Goal: Navigation & Orientation: Understand site structure

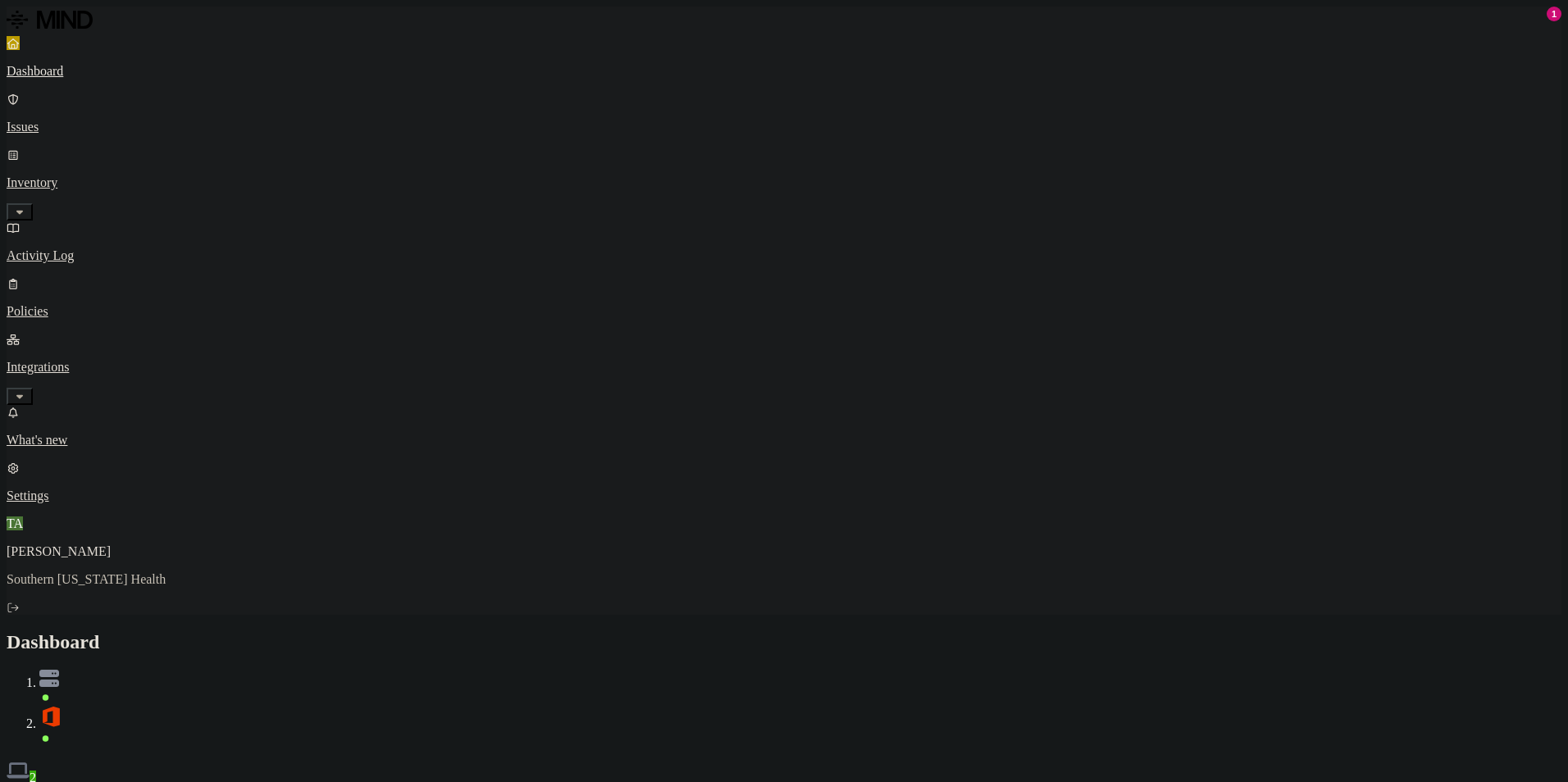
drag, startPoint x: 881, startPoint y: 74, endPoint x: 868, endPoint y: 70, distance: 13.6
click at [881, 782] on div "Discovery Detection Prevention" at bounding box center [784, 795] width 1555 height 17
click at [656, 782] on div "Discovery Detection Prevention" at bounding box center [784, 795] width 1555 height 17
click at [81, 70] on p "Dashboard" at bounding box center [784, 71] width 1555 height 15
click at [87, 147] on link "Inventory" at bounding box center [784, 182] width 1555 height 71
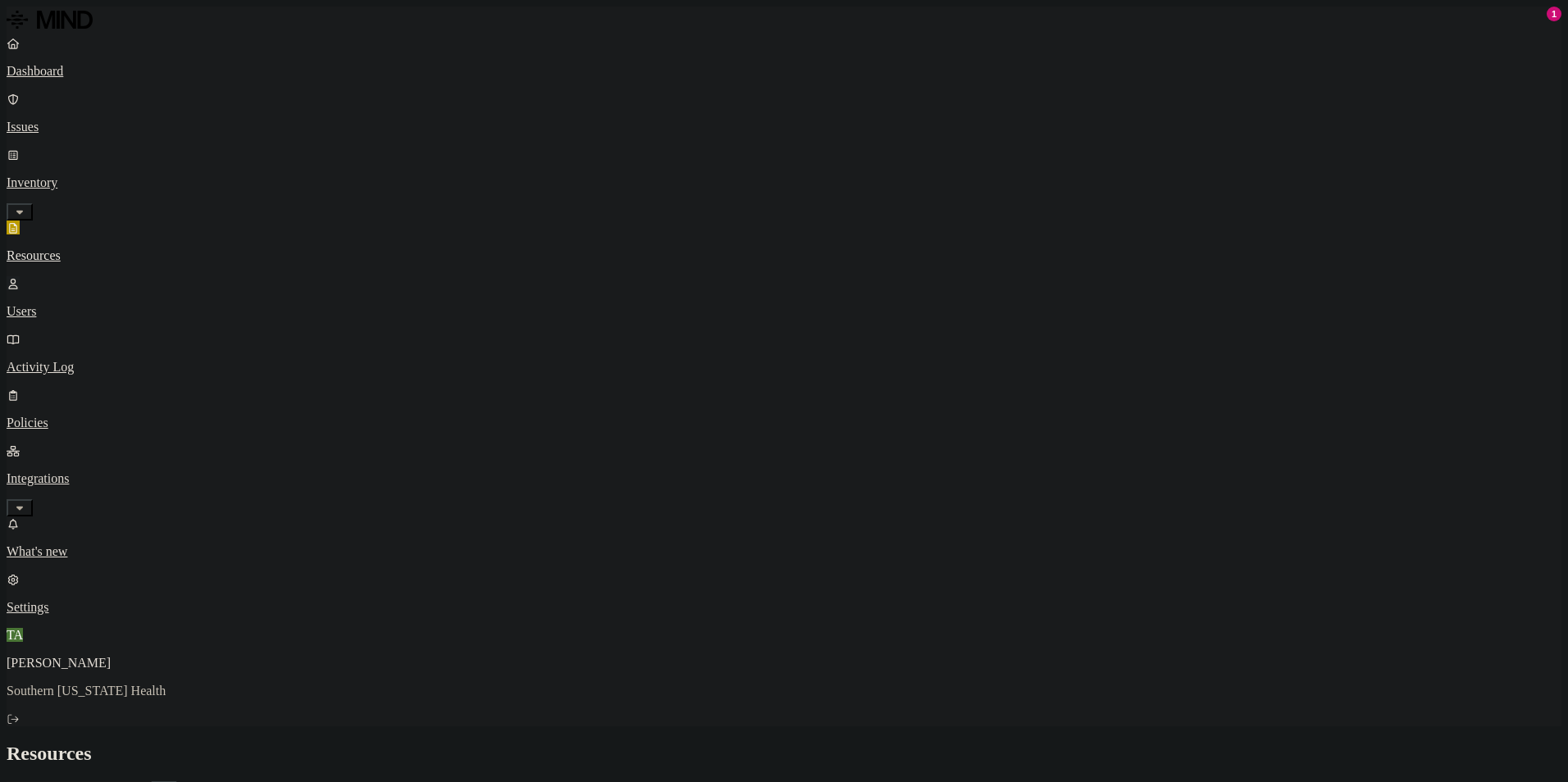
click at [82, 305] on p "Users" at bounding box center [784, 311] width 1555 height 15
click at [97, 360] on p "Activity Log" at bounding box center [784, 367] width 1555 height 15
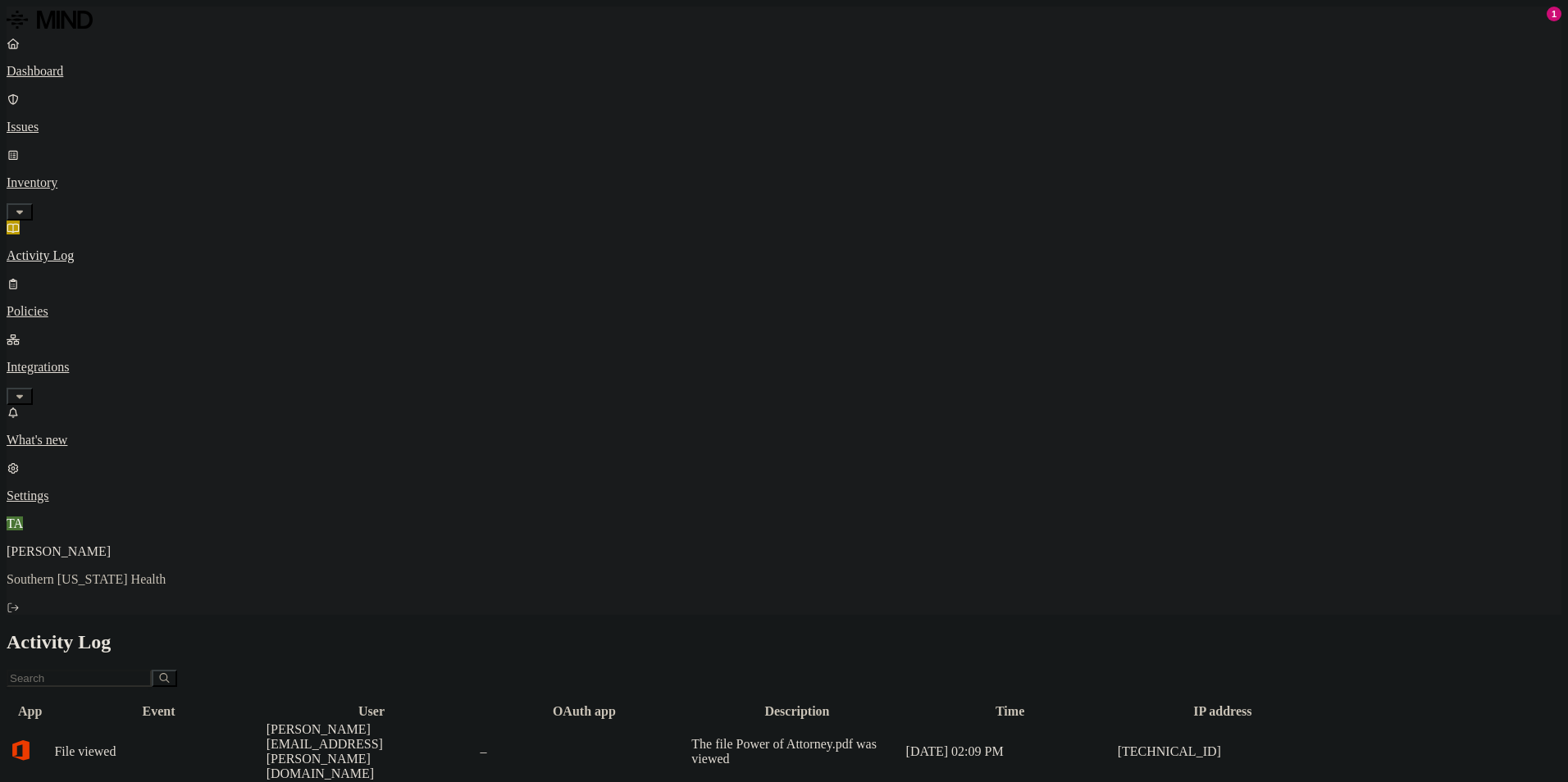
click at [87, 204] on div "Dashboard Issues Inventory Activity Log Policies Integrations" at bounding box center [784, 220] width 1555 height 369
click at [87, 305] on p "Policies" at bounding box center [784, 311] width 1555 height 15
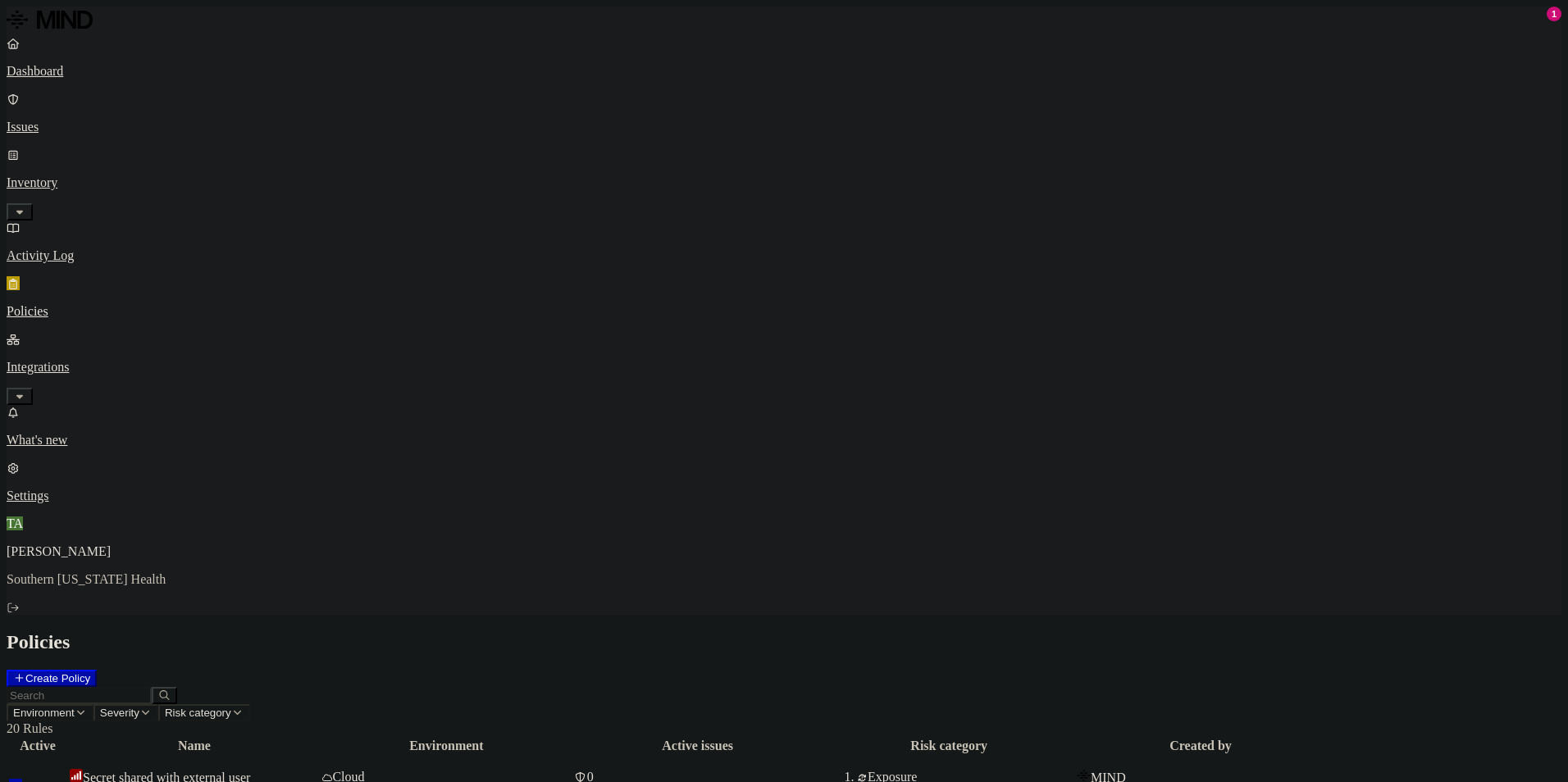
click at [802, 739] on div "Active issues" at bounding box center [698, 746] width 247 height 15
click at [822, 739] on div "Active issues" at bounding box center [698, 746] width 247 height 15
click at [823, 738] on th "Active issues" at bounding box center [698, 746] width 249 height 16
click at [822, 754] on div at bounding box center [698, 754] width 247 height 0
click at [823, 738] on th "Active issues" at bounding box center [698, 746] width 249 height 16
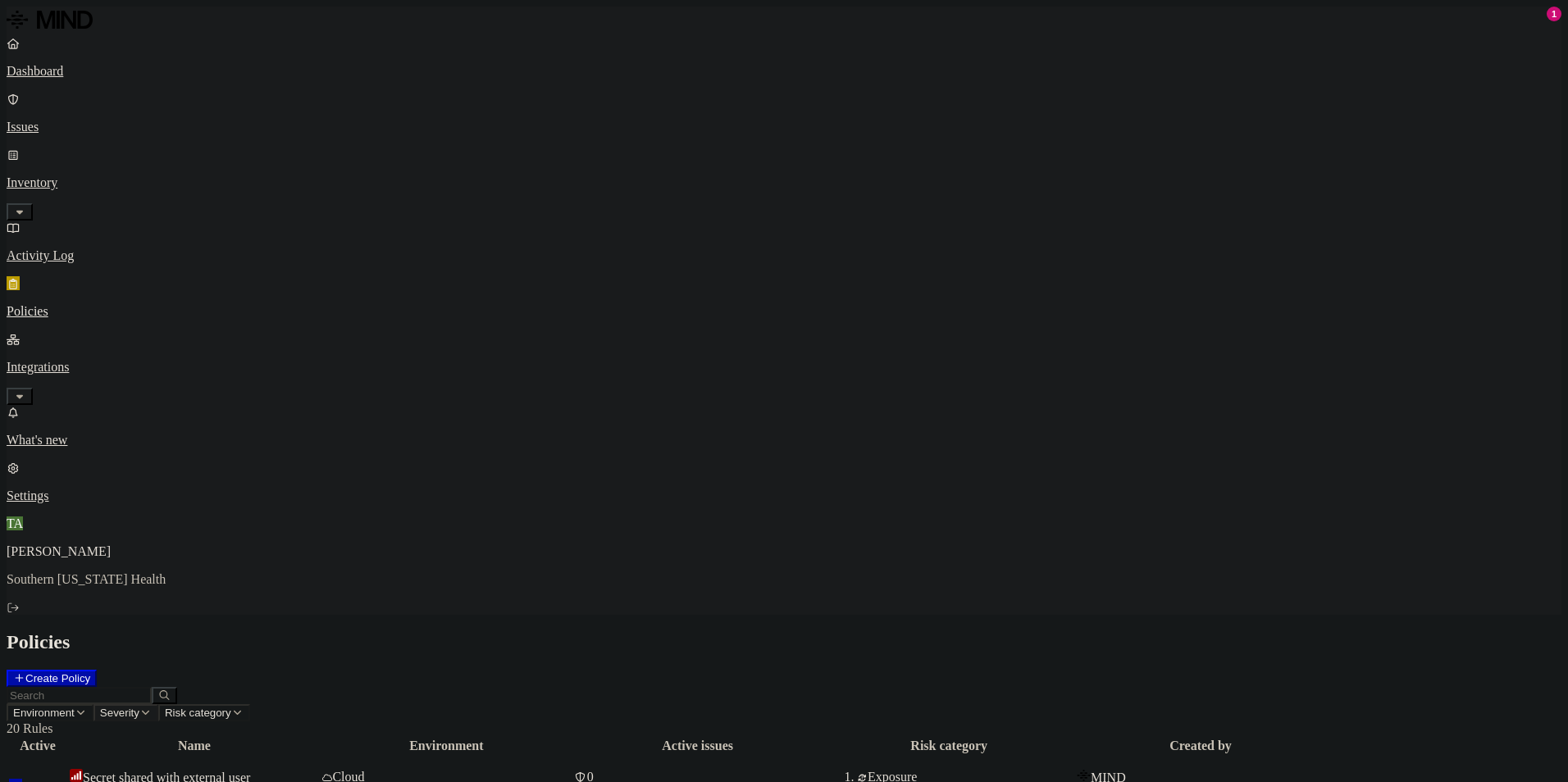
click at [158, 704] on button "Severity" at bounding box center [125, 713] width 65 height 17
click at [454, 114] on button "button" at bounding box center [461, 111] width 14 height 5
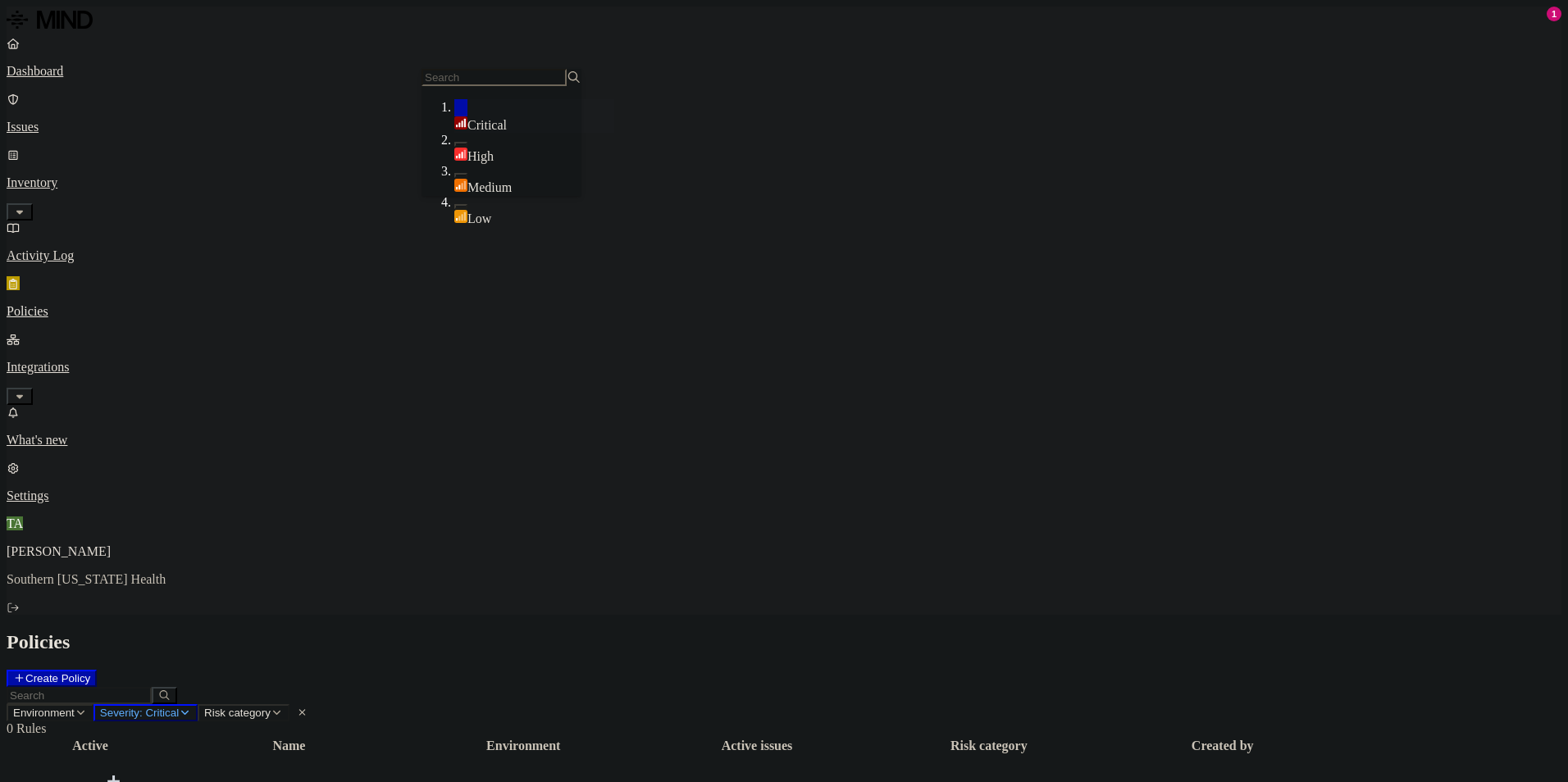
click at [772, 632] on h2 "Policies" at bounding box center [784, 642] width 1555 height 22
click at [110, 63] on link "Dashboard" at bounding box center [784, 57] width 1555 height 43
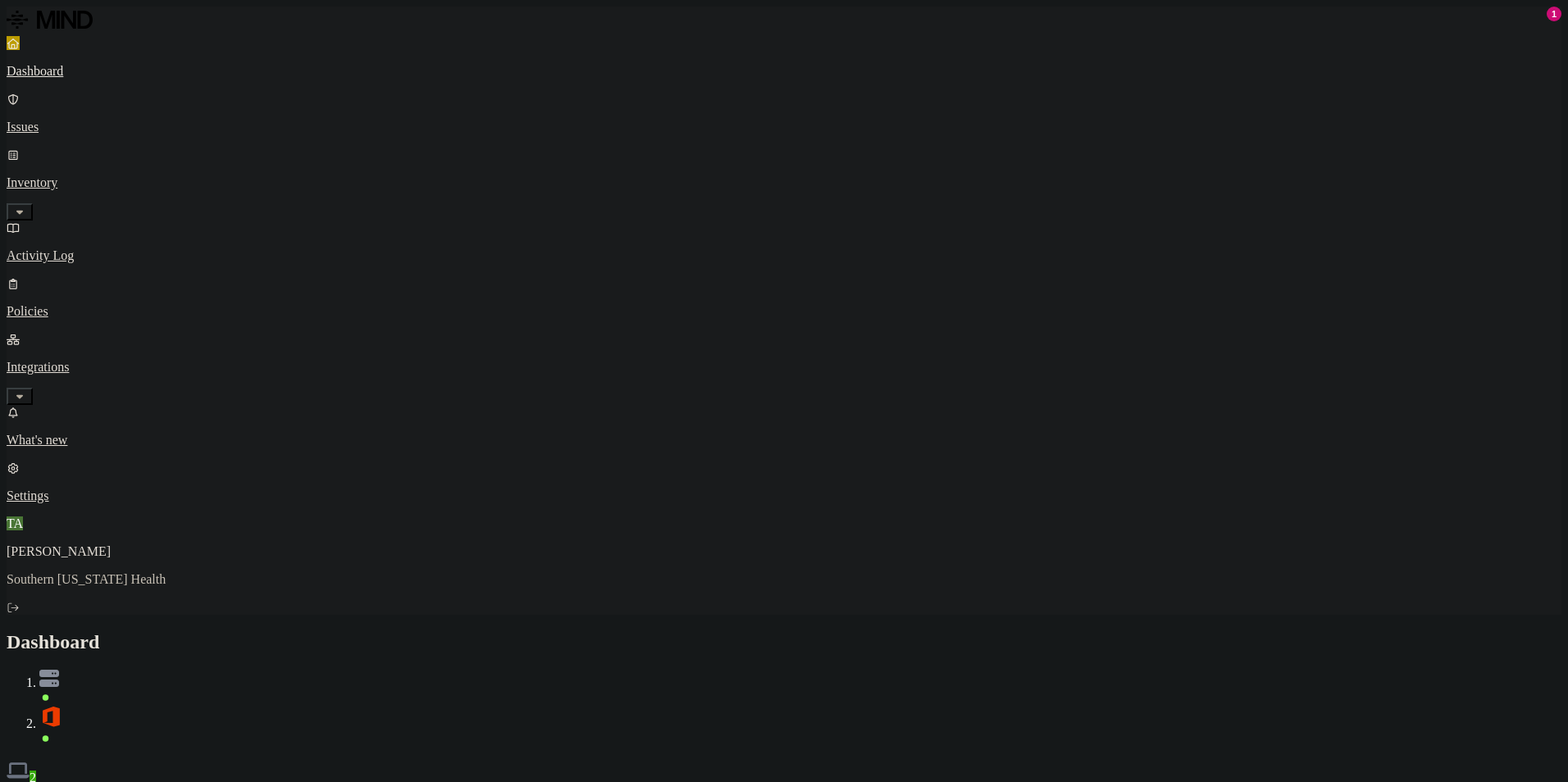
click at [647, 632] on h2 "Dashboard" at bounding box center [784, 642] width 1555 height 22
click at [891, 632] on div "Dashboard 2" at bounding box center [784, 708] width 1555 height 154
drag, startPoint x: 898, startPoint y: 28, endPoint x: 906, endPoint y: 0, distance: 29.1
click at [898, 632] on h2 "Dashboard" at bounding box center [784, 642] width 1555 height 22
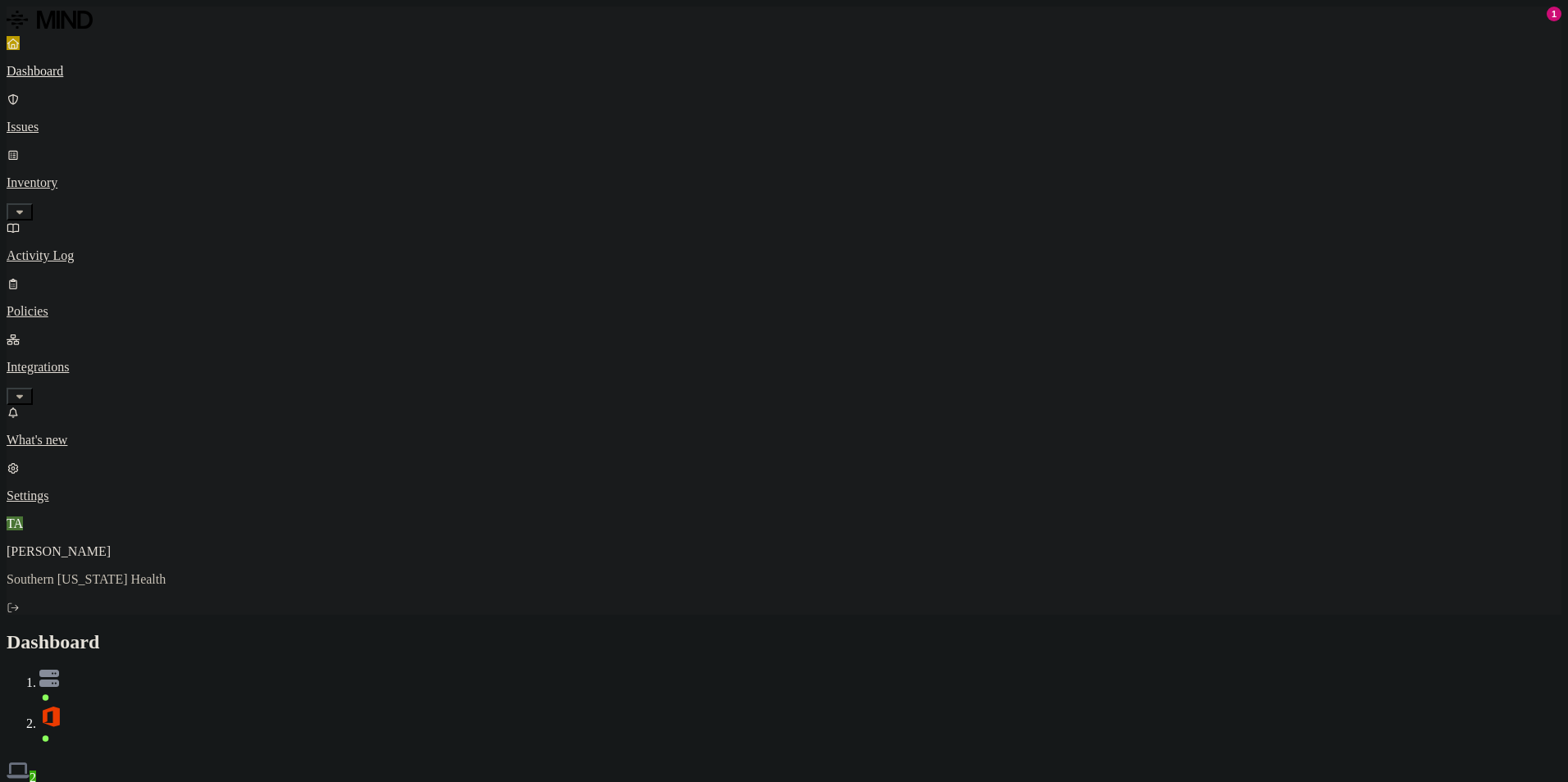
click at [953, 632] on div "Dashboard 2" at bounding box center [784, 708] width 1555 height 154
drag, startPoint x: 872, startPoint y: 60, endPoint x: 878, endPoint y: 0, distance: 60.3
click at [872, 782] on div "Discovery Detection Prevention" at bounding box center [784, 795] width 1555 height 17
drag, startPoint x: 964, startPoint y: 45, endPoint x: 971, endPoint y: 1, distance: 44.6
click at [964, 632] on div "Dashboard 2" at bounding box center [784, 708] width 1555 height 154
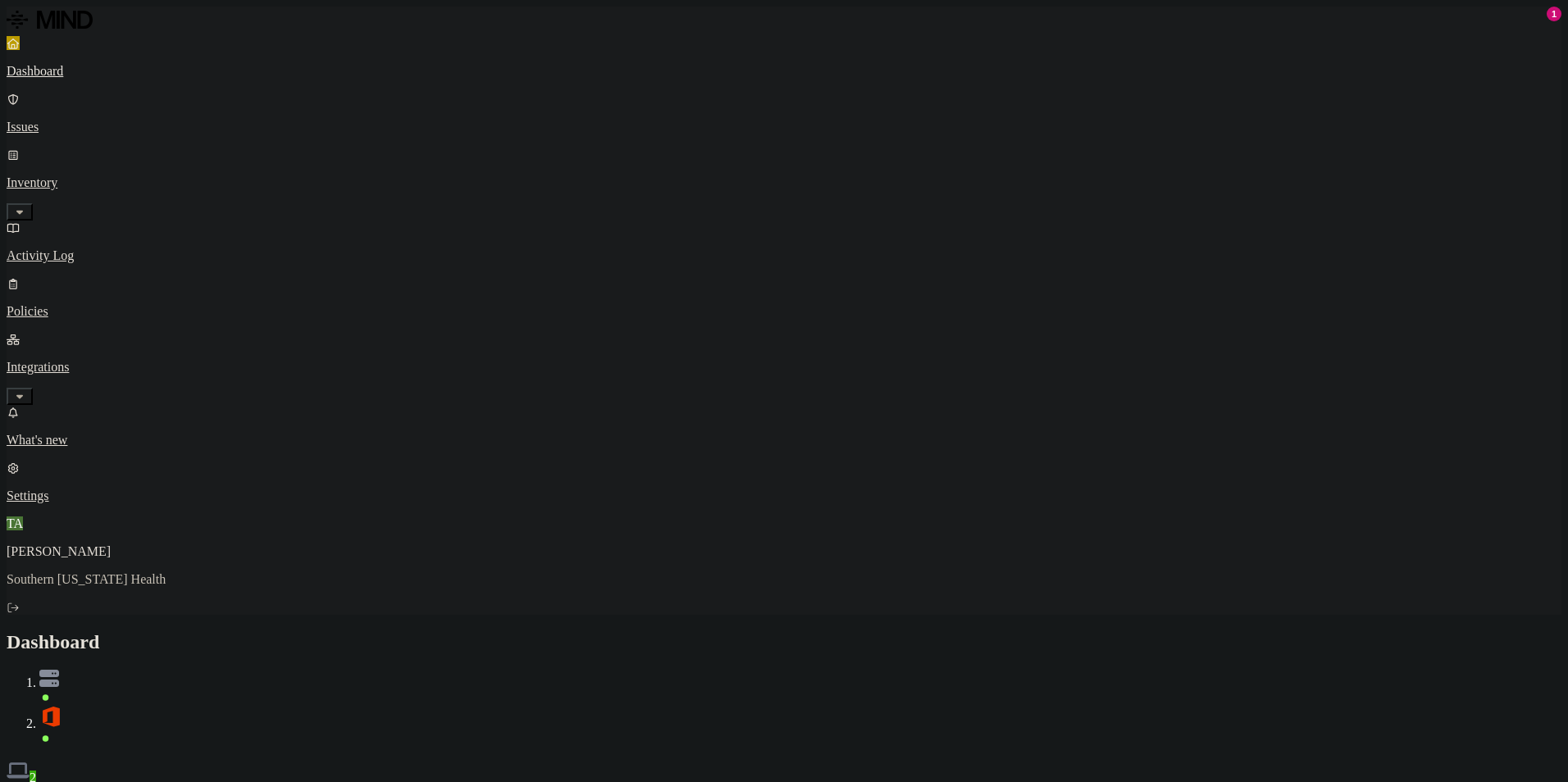
click at [993, 632] on h2 "Dashboard" at bounding box center [784, 642] width 1555 height 22
click at [62, 67] on p "Dashboard" at bounding box center [784, 71] width 1555 height 15
click at [80, 326] on nav "Dashboard Issues Inventory Activity Log Policies Integrations What's new 1 Sett…" at bounding box center [784, 270] width 1555 height 468
click at [851, 632] on h2 "Dashboard" at bounding box center [784, 642] width 1555 height 22
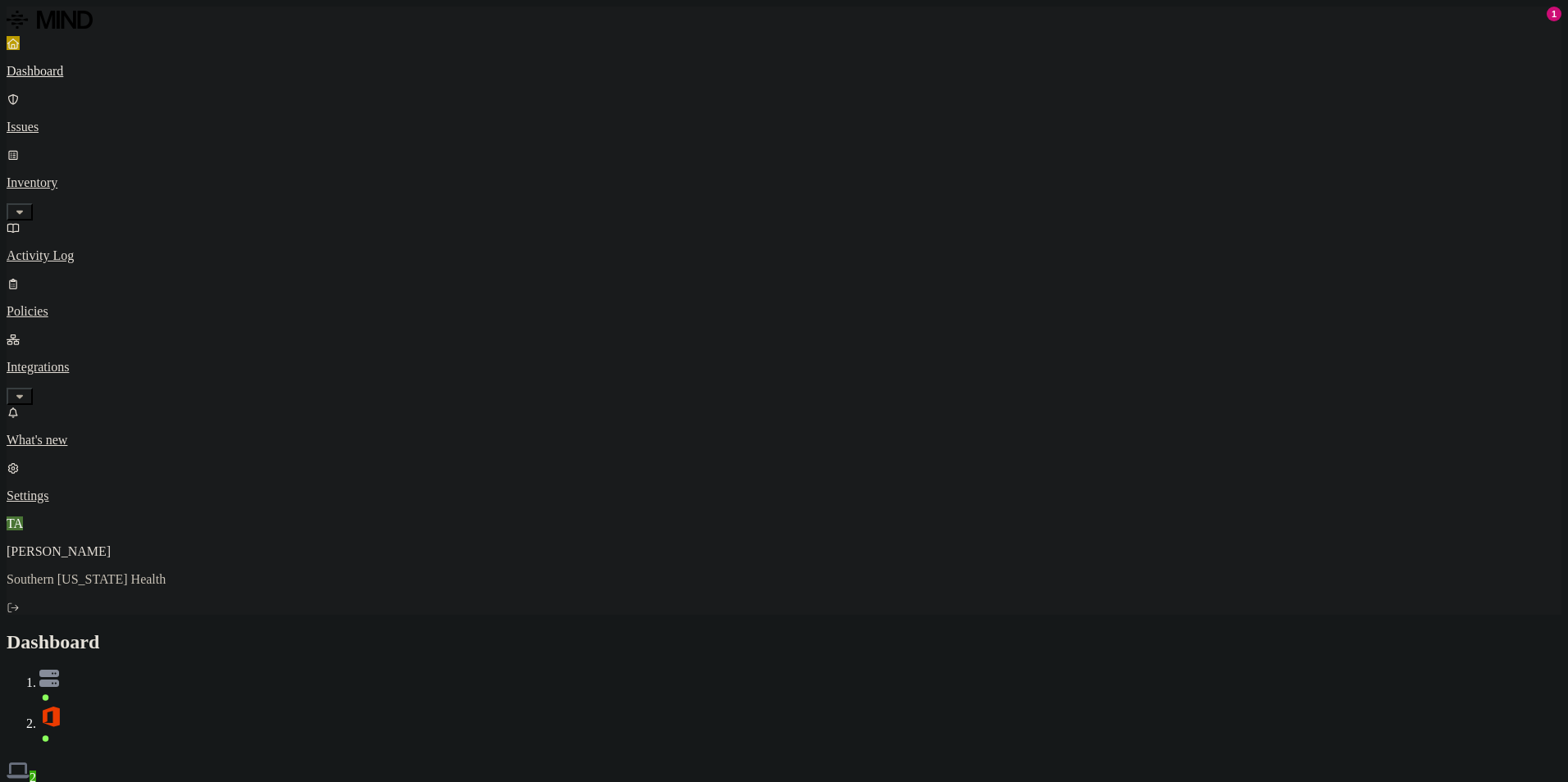
click at [1069, 782] on div "Discovery Detection Prevention" at bounding box center [784, 795] width 1555 height 17
click at [971, 782] on div "Discovery Detection Prevention" at bounding box center [784, 795] width 1555 height 17
click at [112, 504] on nav "Dashboard Issues Inventory Activity Log Policies Integrations What's new 1 Sett…" at bounding box center [784, 270] width 1555 height 468
click at [101, 87] on div "Dashboard Issues Inventory Activity Log Policies Integrations" at bounding box center [784, 220] width 1555 height 369
click at [75, 119] on p "Issues" at bounding box center [784, 126] width 1555 height 15
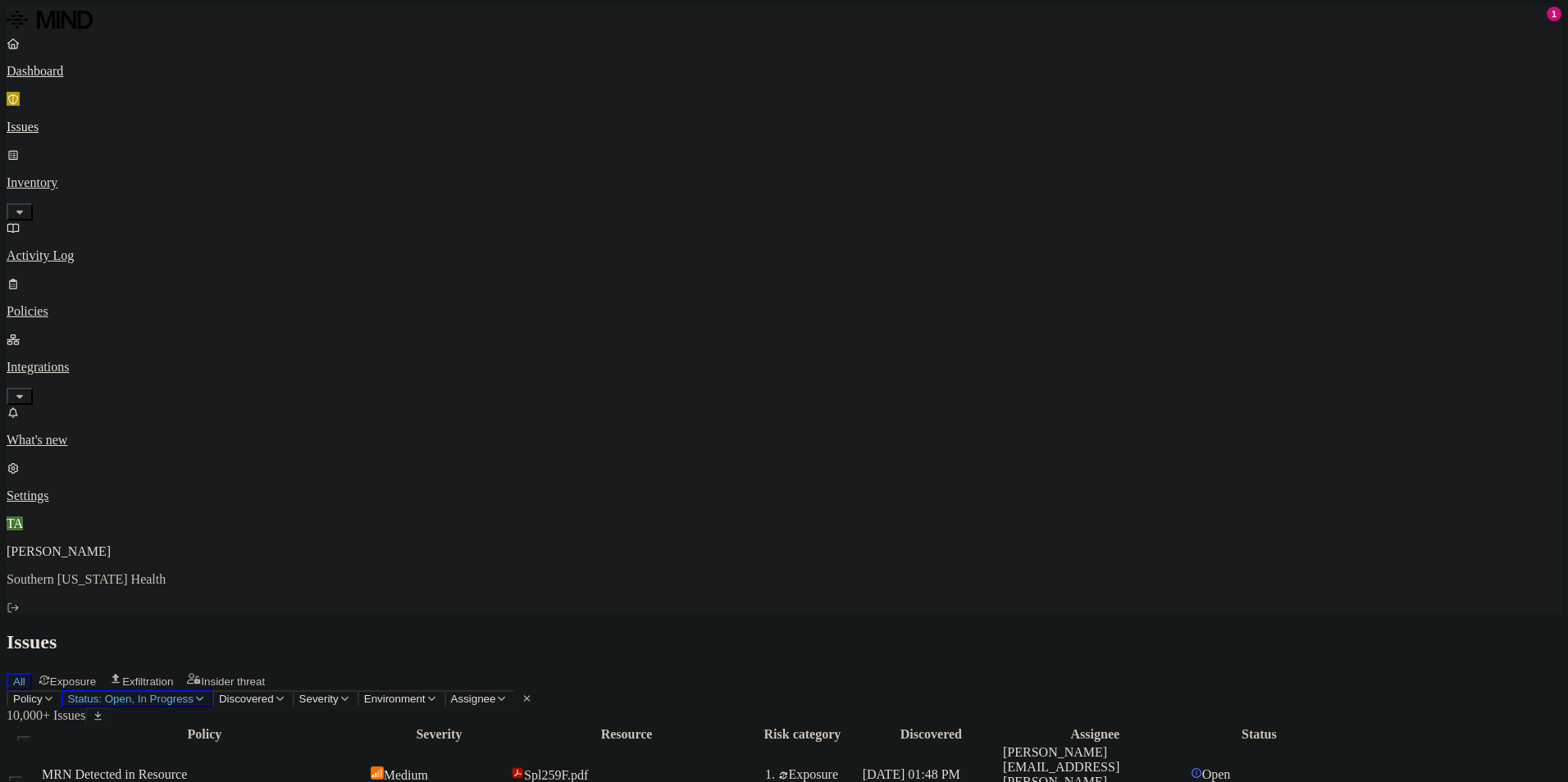
click at [86, 79] on p "Dashboard" at bounding box center [784, 71] width 1555 height 15
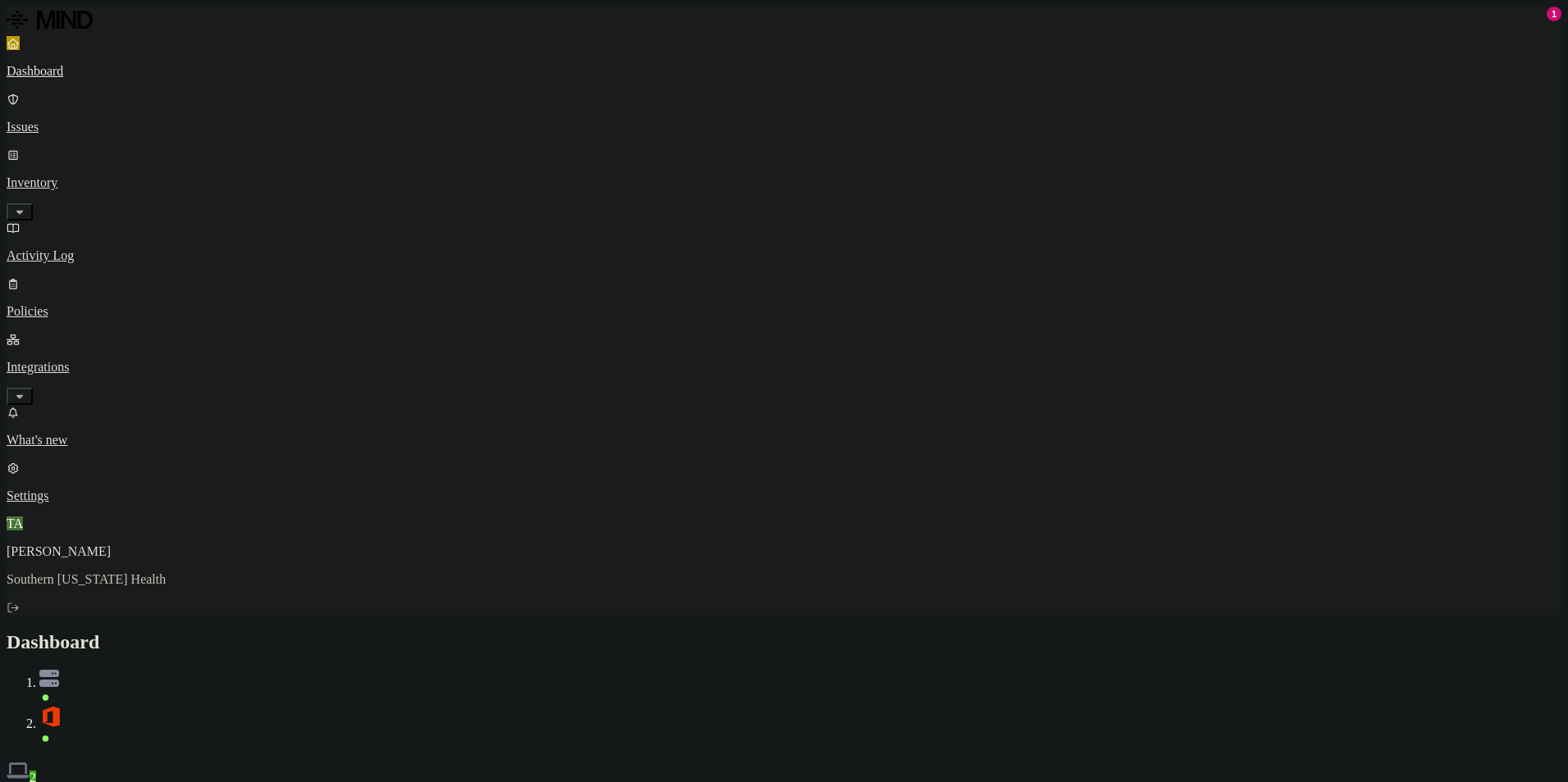
click at [127, 782] on button "Detection" at bounding box center [97, 795] width 59 height 17
click at [193, 782] on button "Prevention" at bounding box center [160, 795] width 66 height 17
click at [127, 782] on button "Detection" at bounding box center [97, 795] width 59 height 17
click at [68, 782] on button "Discovery" at bounding box center [37, 795] width 61 height 17
click at [72, 360] on p "Integrations" at bounding box center [784, 367] width 1555 height 15
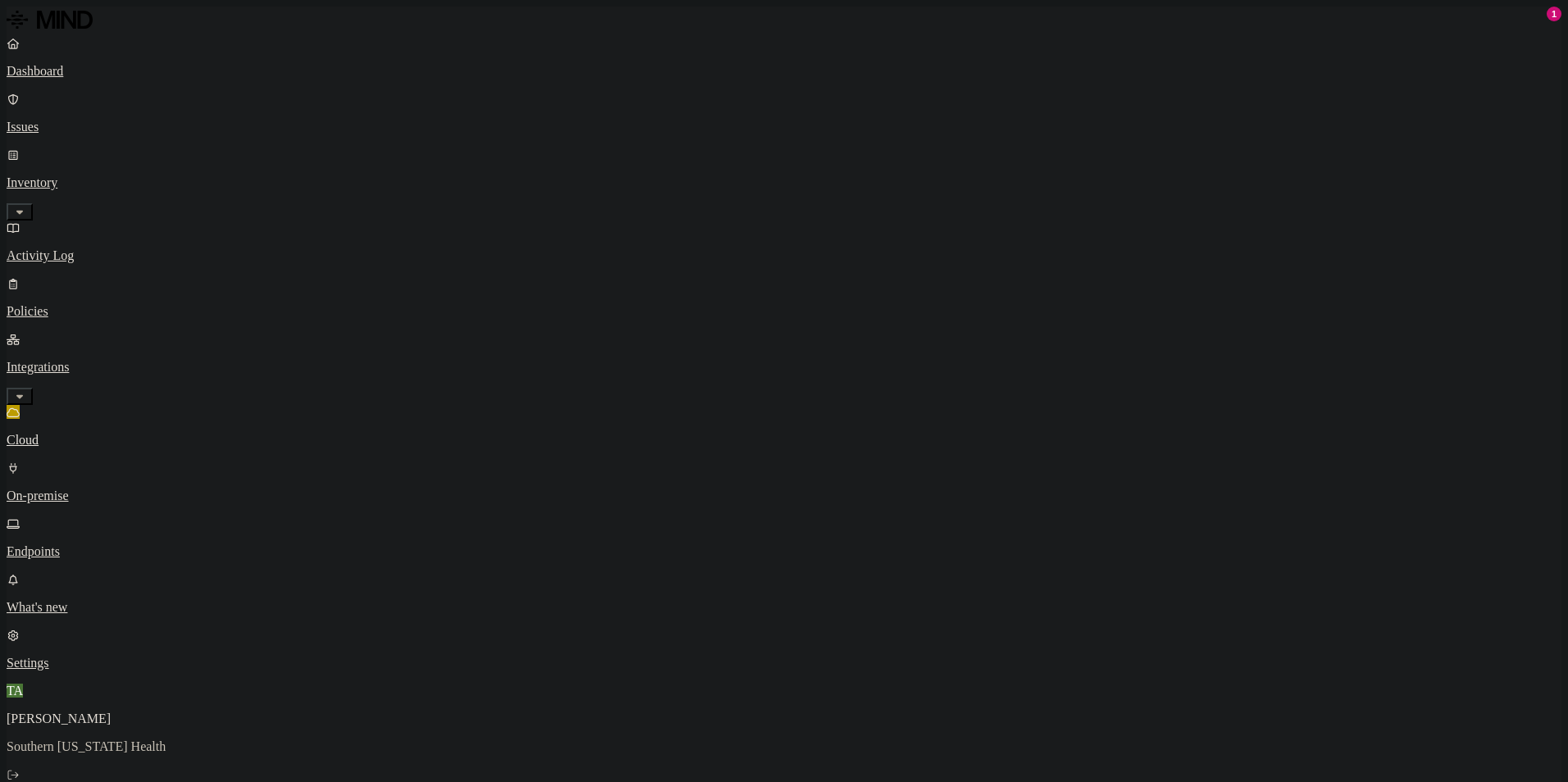
drag, startPoint x: 343, startPoint y: 111, endPoint x: 377, endPoint y: 112, distance: 34.0
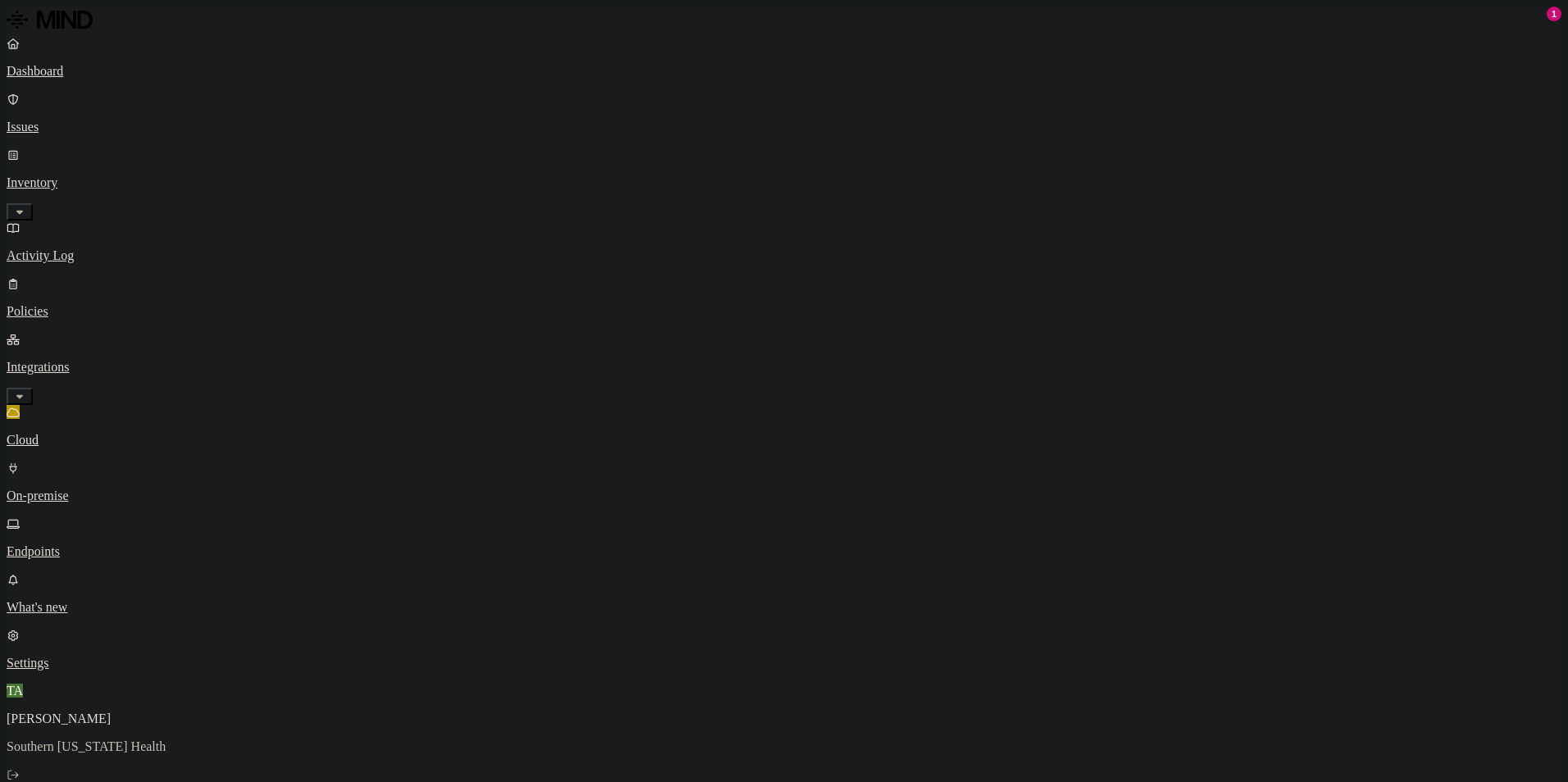
click at [19, 49] on icon at bounding box center [14, 44] width 14 height 11
